Goal: Obtain resource: Download file/media

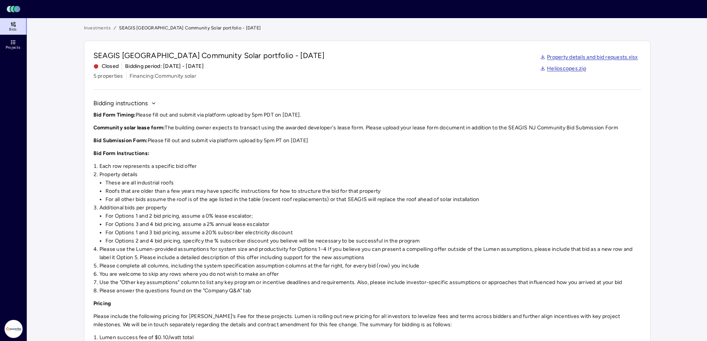
click at [22, 43] on link "Projects" at bounding box center [14, 44] width 28 height 17
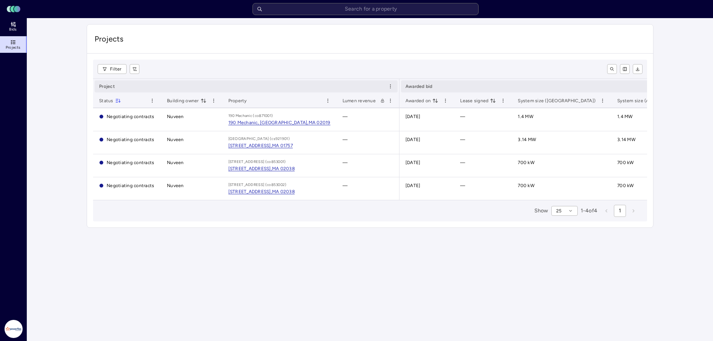
click at [8, 29] on link "Bids" at bounding box center [14, 26] width 28 height 17
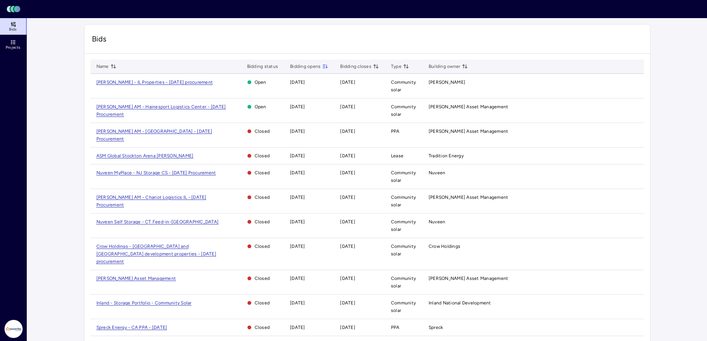
click at [147, 84] on span "[PERSON_NAME] - IL Properties - [DATE] procurement" at bounding box center [154, 82] width 117 height 5
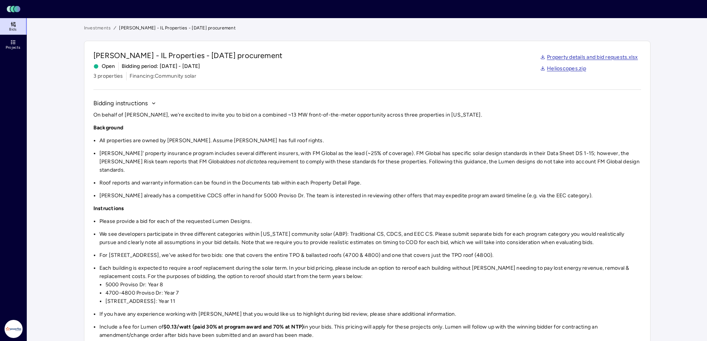
click at [598, 52] on div "Property details and bid requests.xlsx Helioscopes.zip" at bounding box center [589, 63] width 104 height 26
click at [598, 56] on link "Property details and bid requests.xlsx" at bounding box center [589, 57] width 98 height 8
